Goal: Task Accomplishment & Management: Use online tool/utility

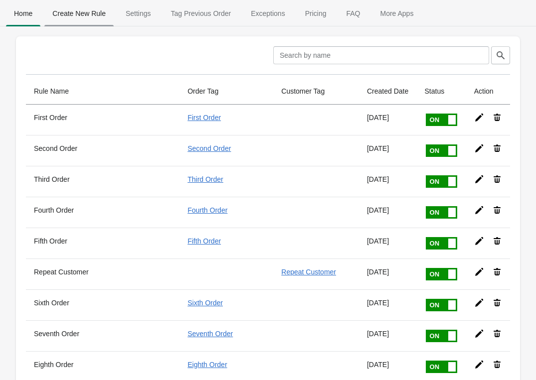
click at [100, 11] on span "Create New Rule" at bounding box center [78, 13] width 69 height 18
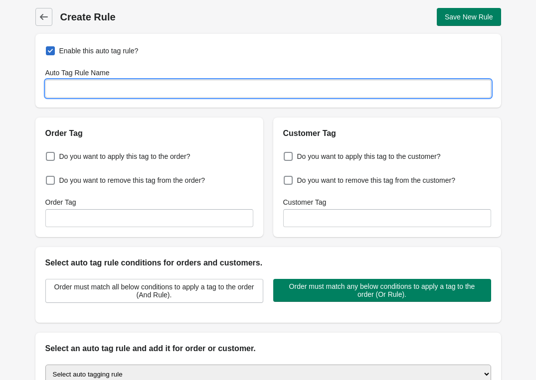
click at [98, 89] on input "Auto Tag Rule Name" at bounding box center [267, 89] width 445 height 18
type input "RM delivery?"
click at [78, 155] on span "Do you want to apply this tag to the order?" at bounding box center [124, 156] width 131 height 10
click at [48, 154] on input "Do you want to apply this tag to the order?" at bounding box center [48, 153] width 0 height 0
checkbox input "true"
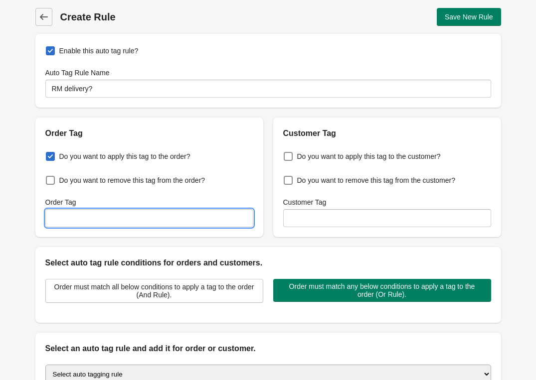
click at [79, 218] on input "Order Tag" at bounding box center [149, 218] width 208 height 18
type input "RM"
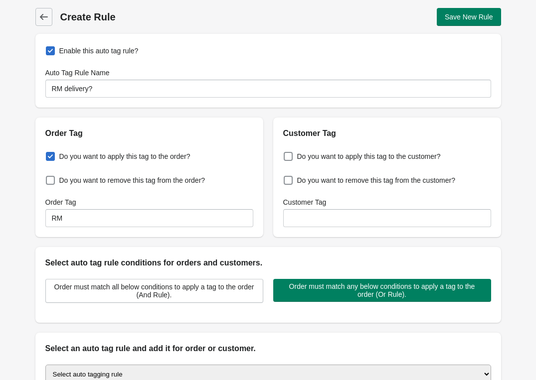
click at [36, 205] on div "Do you want to apply this tag to the order? Do you want to remove this tag from…" at bounding box center [149, 188] width 228 height 98
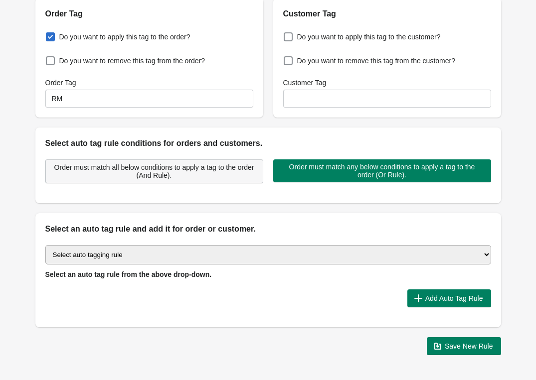
scroll to position [129, 0]
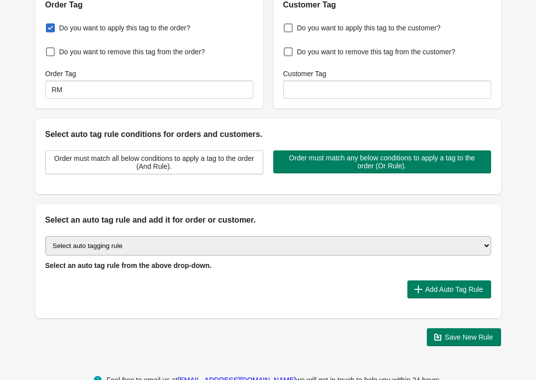
click at [141, 249] on select "Select auto tagging rule Tag by order amount Tag based on the order count (Volu…" at bounding box center [267, 245] width 445 height 19
select select "24"
click at [45, 236] on select "Select auto tagging rule Tag by order amount Tag based on the order count (Volu…" at bounding box center [267, 245] width 445 height 19
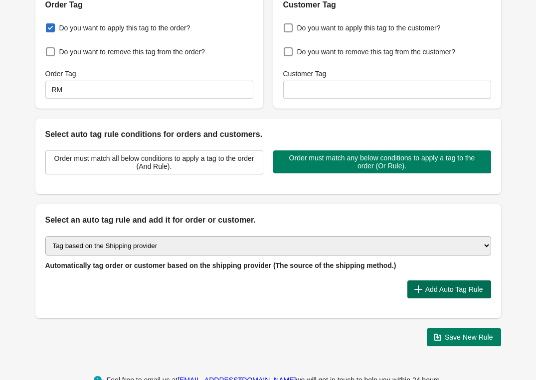
click at [421, 285] on span "Add Auto Tag Rule" at bounding box center [449, 289] width 68 height 10
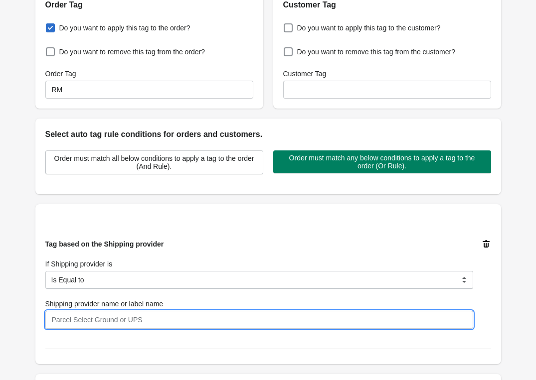
click at [99, 312] on input "Shipping provider name or label name" at bounding box center [258, 320] width 427 height 18
type input "Royal Mail"
click at [21, 263] on div "Back Create Rule Save New Rule Enable this auto tag rule? Auto Tag Rule Name RM…" at bounding box center [267, 197] width 497 height 653
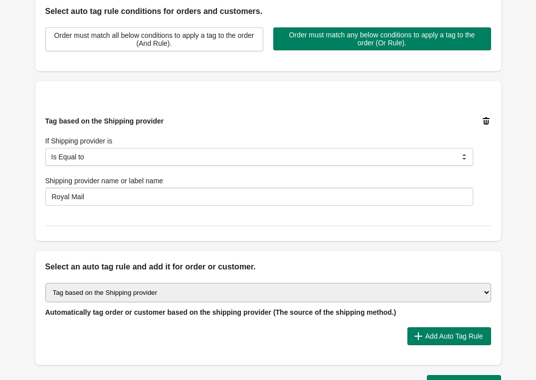
scroll to position [277, 0]
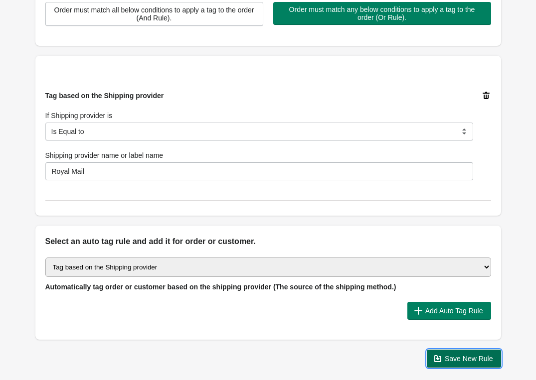
click at [465, 357] on span "Save New Rule" at bounding box center [468, 359] width 48 height 8
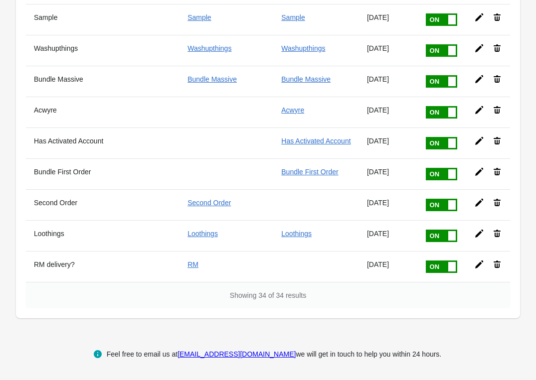
scroll to position [1330, 0]
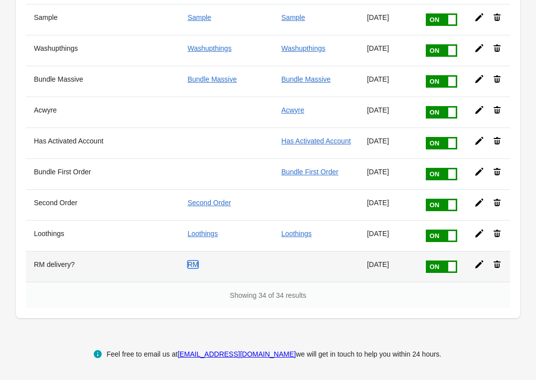
click at [187, 261] on link "RM" at bounding box center [192, 265] width 11 height 8
click at [477, 260] on icon at bounding box center [479, 265] width 10 height 10
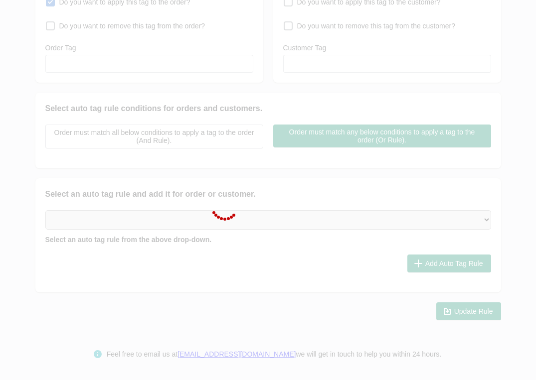
type input "RM delivery?"
checkbox input "true"
type input "RM"
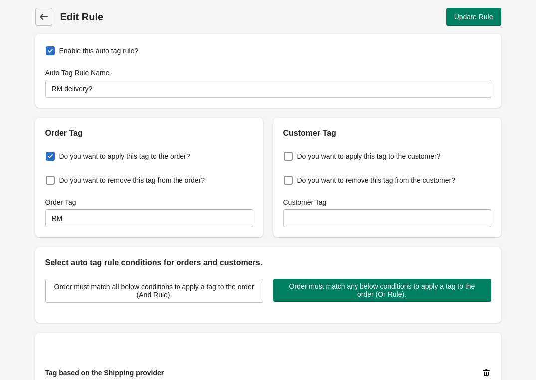
click at [42, 23] on span "Back" at bounding box center [44, 17] width 14 height 14
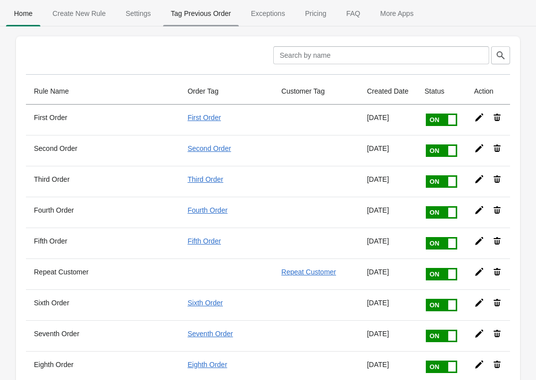
click at [207, 7] on span "Tag Previous Order" at bounding box center [201, 13] width 76 height 18
click at [72, 15] on span "Create New Rule" at bounding box center [78, 13] width 69 height 18
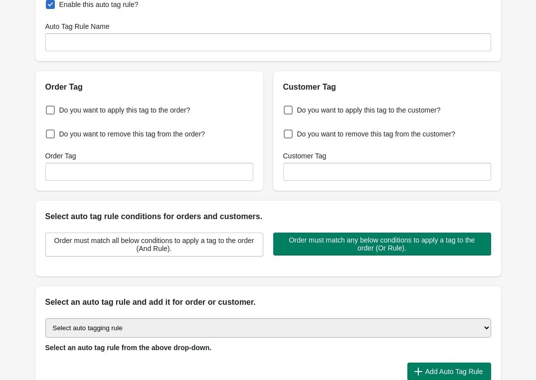
scroll to position [154, 0]
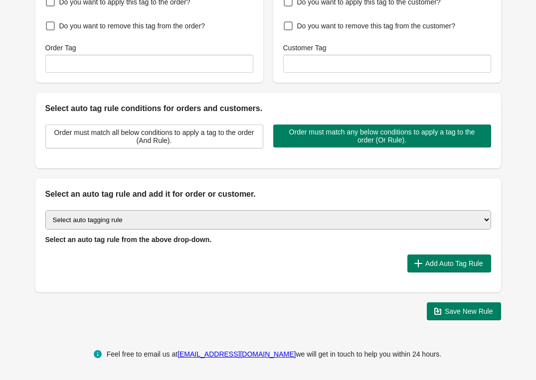
click at [148, 219] on select "Select auto tagging rule Tag by order amount Tag based on the order count (Volu…" at bounding box center [267, 219] width 445 height 19
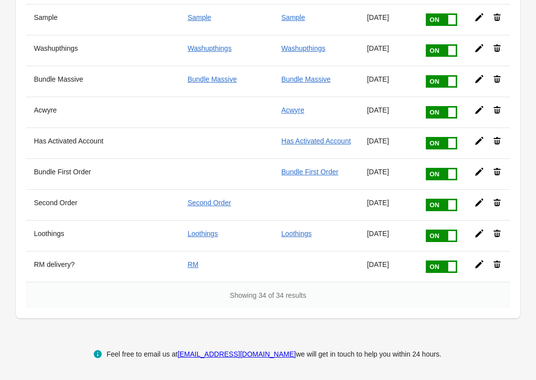
scroll to position [1330, 0]
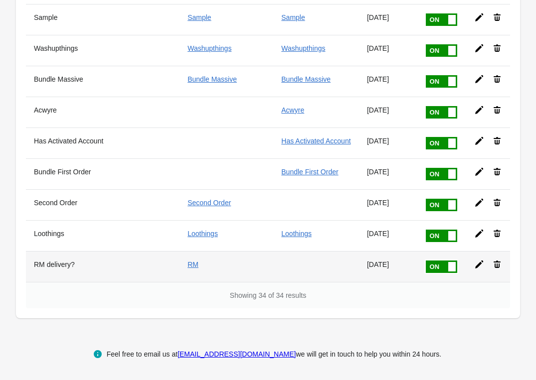
click at [475, 260] on icon at bounding box center [479, 265] width 10 height 10
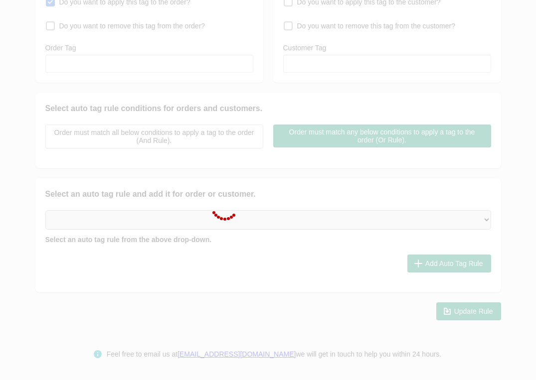
type input "RM delivery?"
checkbox input "true"
type input "RM"
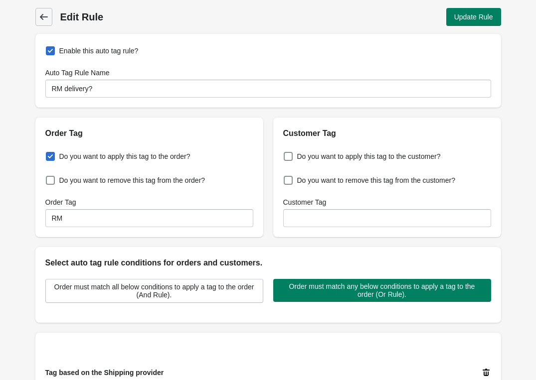
click at [40, 12] on icon at bounding box center [44, 17] width 10 height 10
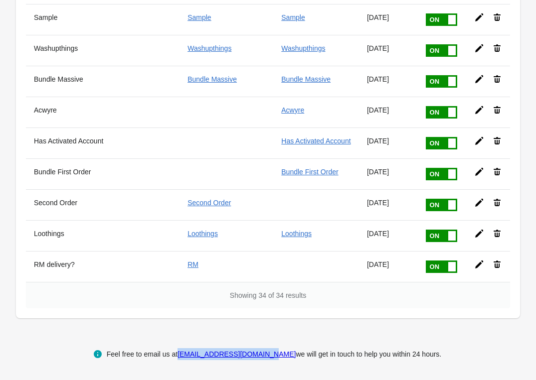
scroll to position [1330, 0]
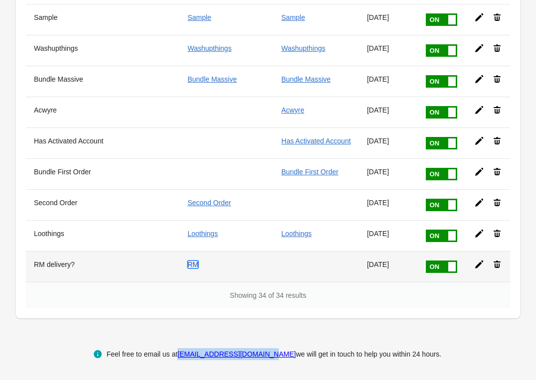
click at [188, 261] on link "RM" at bounding box center [192, 265] width 11 height 8
click at [480, 261] on icon at bounding box center [479, 265] width 8 height 8
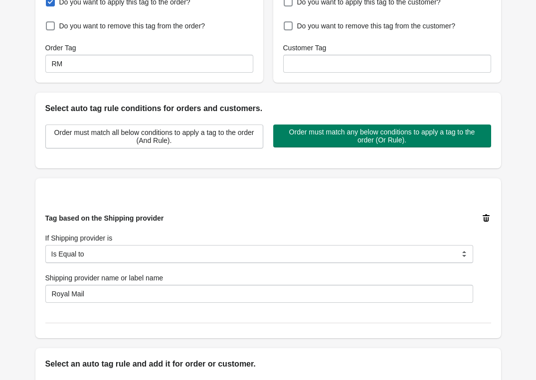
scroll to position [324, 0]
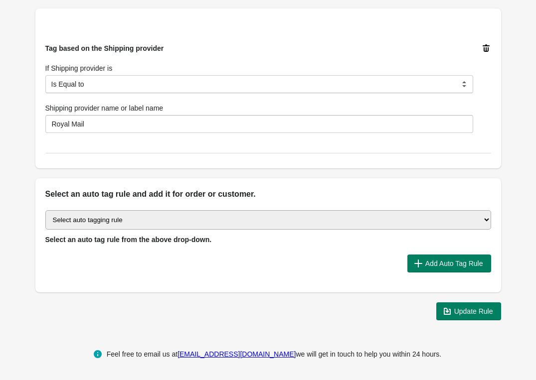
click at [214, 214] on select "Select auto tagging rule Tag by order amount Tag based on the order count (Volu…" at bounding box center [267, 219] width 445 height 19
